Goal: Transaction & Acquisition: Obtain resource

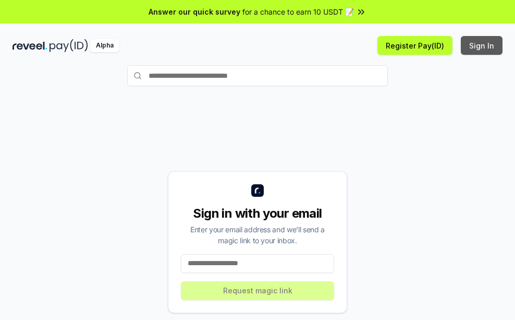
click at [485, 43] on button "Sign In" at bounding box center [482, 45] width 42 height 19
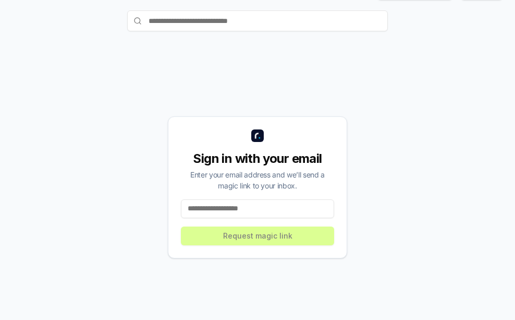
scroll to position [57, 0]
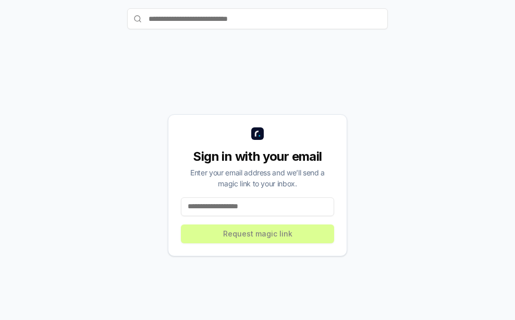
click at [216, 205] on input at bounding box center [257, 206] width 153 height 19
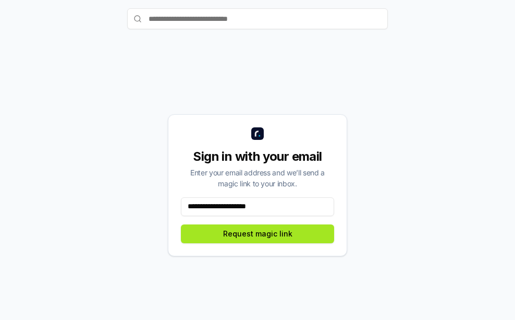
type input "**********"
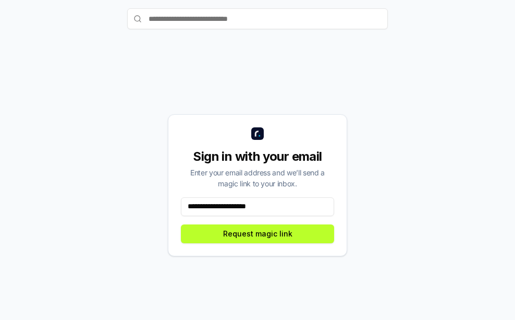
drag, startPoint x: 287, startPoint y: 234, endPoint x: 355, endPoint y: 256, distance: 70.8
click at [291, 236] on button "Request magic link" at bounding box center [257, 233] width 153 height 19
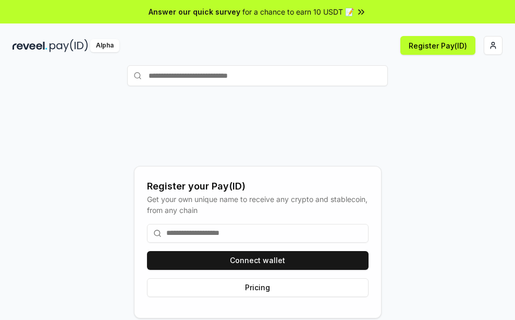
scroll to position [57, 0]
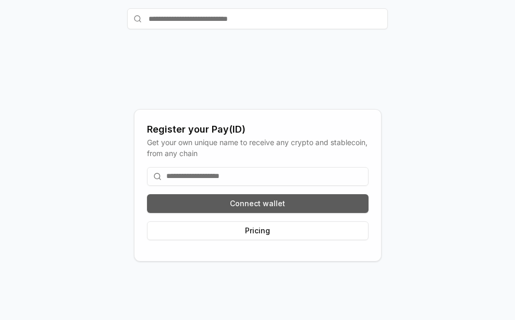
click at [256, 201] on button "Connect wallet" at bounding box center [258, 203] width 222 height 19
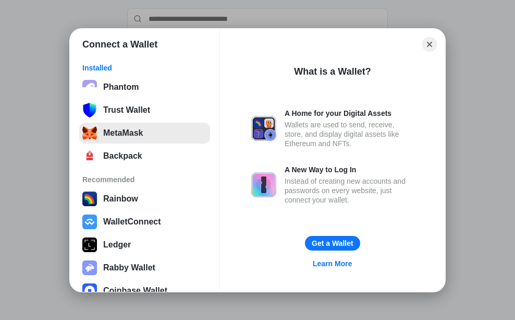
click at [133, 132] on button "MetaMask" at bounding box center [144, 133] width 131 height 21
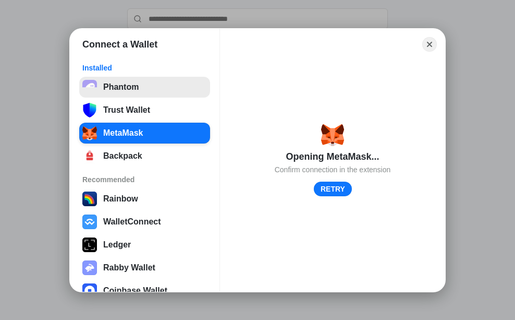
click at [119, 85] on button "Phantom" at bounding box center [144, 87] width 131 height 21
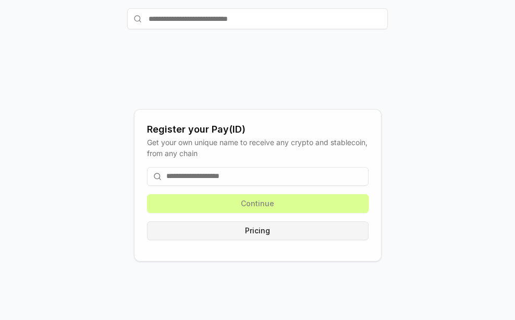
drag, startPoint x: 247, startPoint y: 230, endPoint x: 255, endPoint y: 232, distance: 8.7
click at [255, 232] on button "Pricing" at bounding box center [258, 230] width 222 height 19
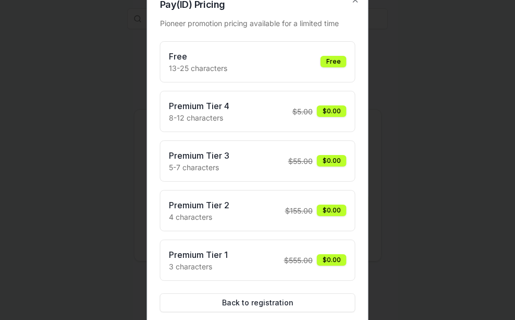
click at [327, 60] on div "Free" at bounding box center [334, 61] width 26 height 11
click at [203, 71] on p "13-25 characters" at bounding box center [198, 68] width 58 height 11
click at [318, 73] on div "Free 13-25 characters Free" at bounding box center [258, 61] width 178 height 23
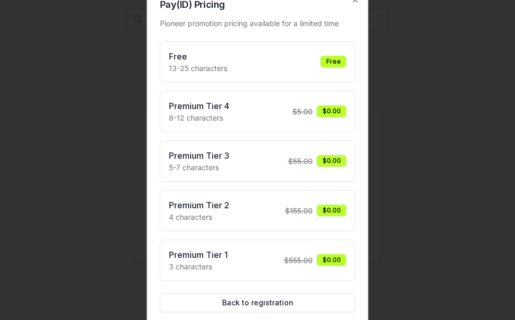
click at [333, 63] on div "Free" at bounding box center [334, 61] width 26 height 11
drag, startPoint x: 344, startPoint y: 163, endPoint x: 343, endPoint y: 147, distance: 16.2
click at [343, 151] on div "Premium Tier 3 5-7 characters $ 55.00 $0.00" at bounding box center [258, 160] width 178 height 23
click at [333, 106] on div "$0.00" at bounding box center [332, 110] width 30 height 11
click at [354, 1] on icon "button" at bounding box center [356, 0] width 4 height 4
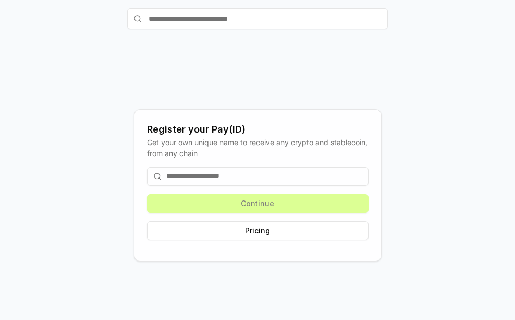
click at [227, 175] on input at bounding box center [258, 176] width 222 height 19
click at [321, 202] on div "Continue Pricing" at bounding box center [258, 204] width 222 height 90
click at [322, 203] on div "Continue Pricing" at bounding box center [258, 204] width 222 height 90
click at [274, 231] on button "Pricing" at bounding box center [258, 230] width 222 height 19
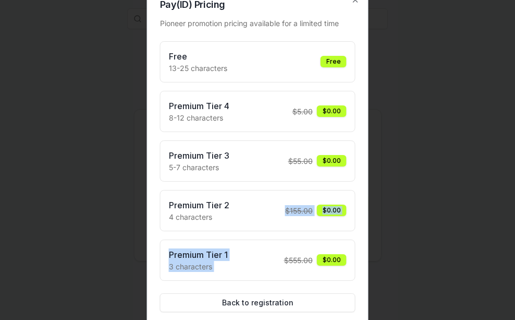
click at [276, 232] on div "Free 13-25 characters Free Premium Tier 4 8-12 characters $ 5.00 $0.00 Premium …" at bounding box center [258, 160] width 196 height 239
drag, startPoint x: 297, startPoint y: 303, endPoint x: 288, endPoint y: 305, distance: 9.6
click at [298, 303] on button "Back to registration" at bounding box center [258, 302] width 196 height 19
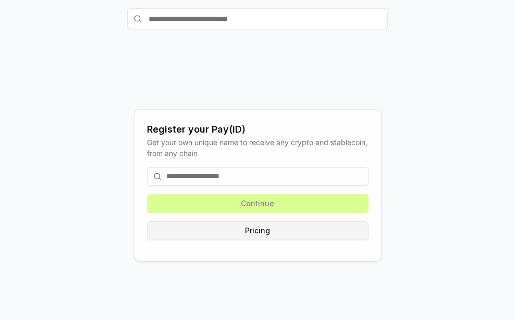
click at [265, 232] on button "Pricing" at bounding box center [258, 230] width 222 height 19
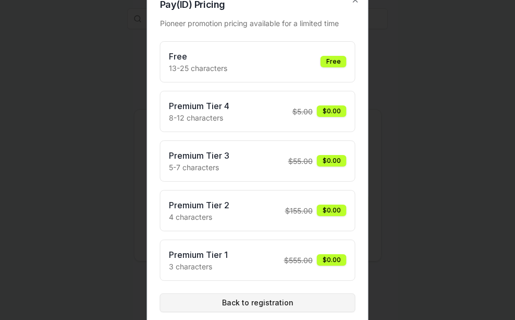
click at [267, 305] on button "Back to registration" at bounding box center [258, 302] width 196 height 19
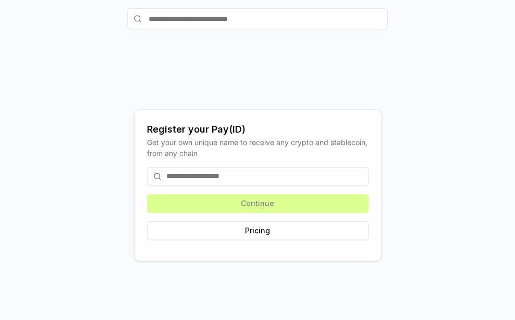
drag, startPoint x: 239, startPoint y: 26, endPoint x: 317, endPoint y: 44, distance: 79.2
click at [242, 26] on input "text" at bounding box center [257, 18] width 261 height 21
